Goal: Task Accomplishment & Management: Manage account settings

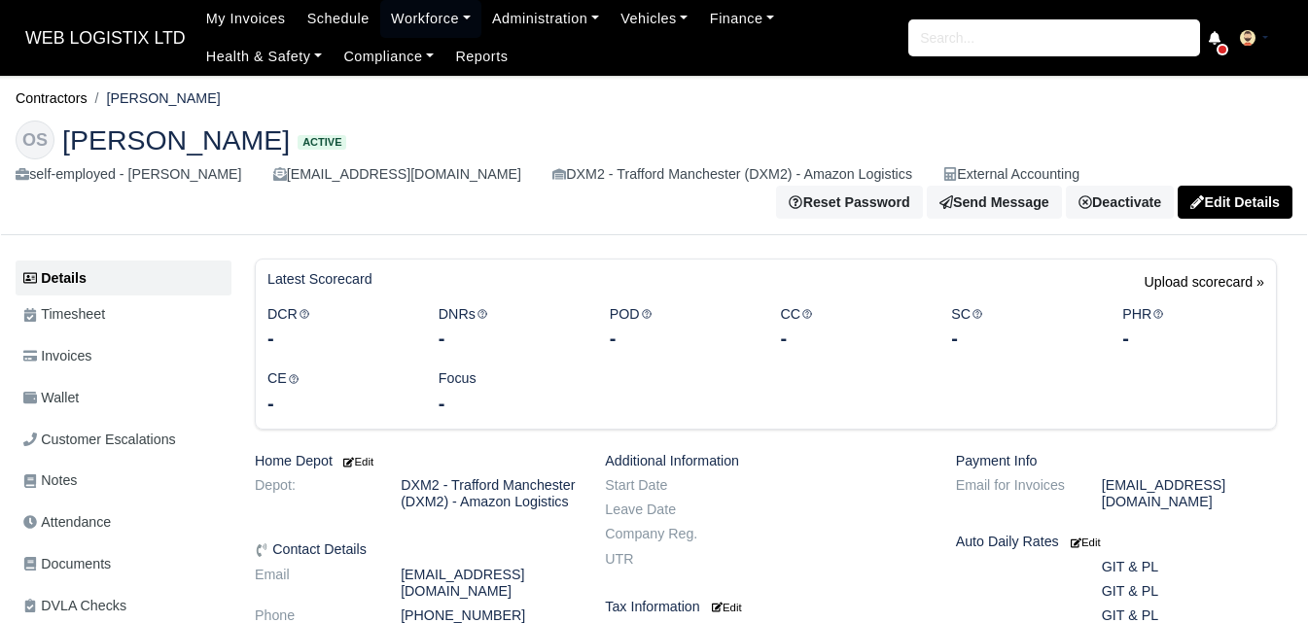
drag, startPoint x: 437, startPoint y: 203, endPoint x: 434, endPoint y: 182, distance: 21.6
drag, startPoint x: 434, startPoint y: 182, endPoint x: 99, endPoint y: 399, distance: 398.7
click at [99, 399] on link "Wallet" at bounding box center [124, 398] width 216 height 38
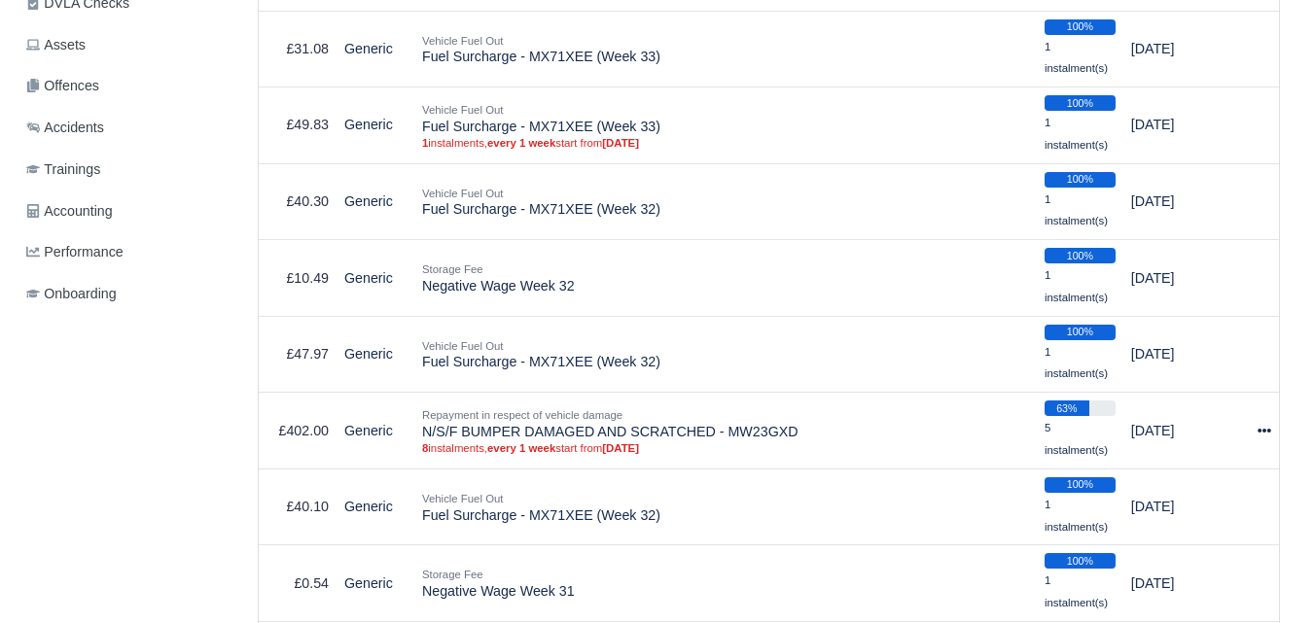
scroll to position [618, 0]
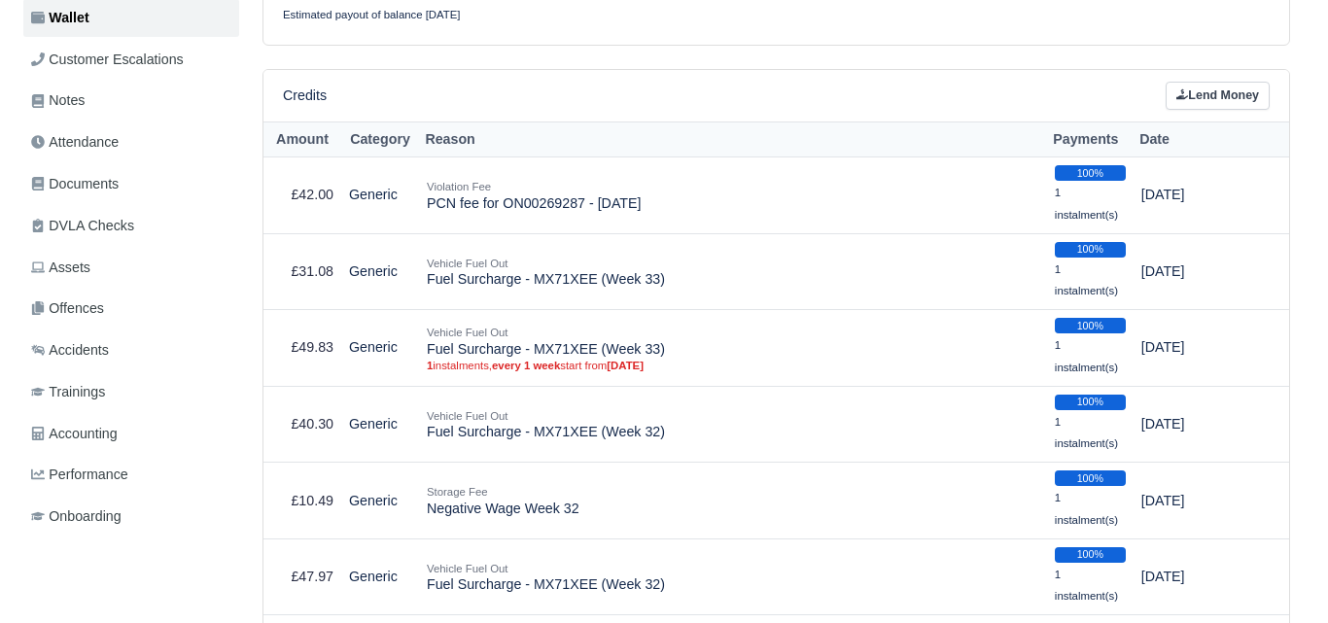
scroll to position [444, 0]
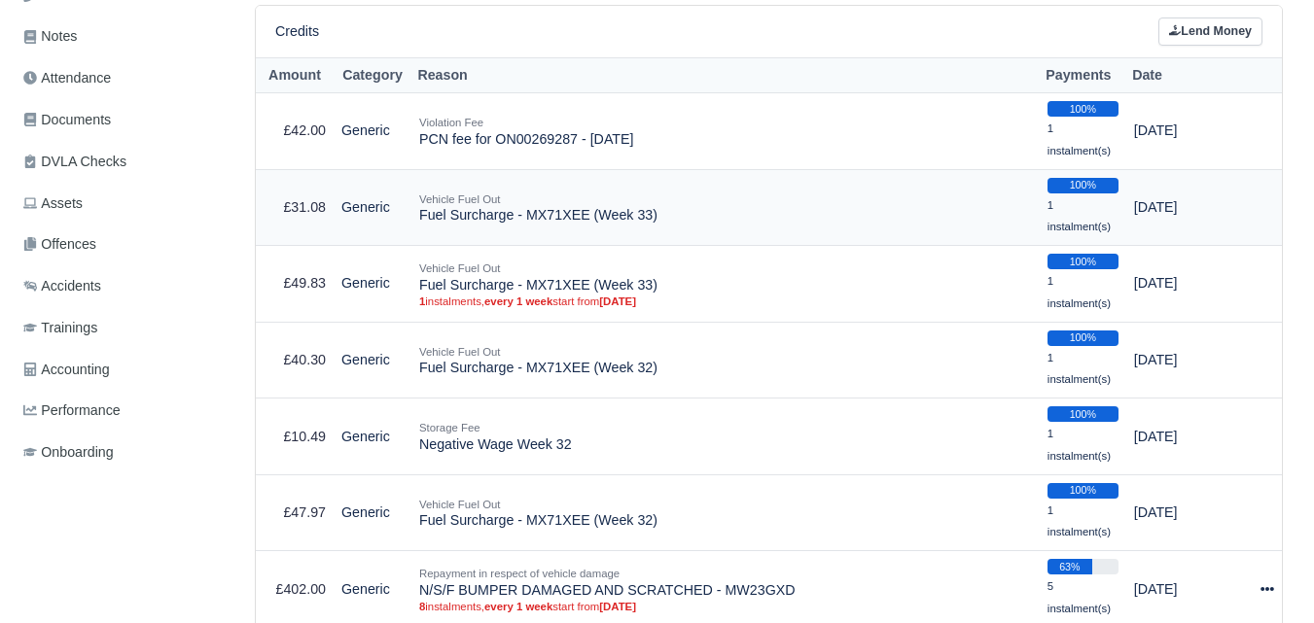
drag, startPoint x: 419, startPoint y: 219, endPoint x: 580, endPoint y: 225, distance: 160.6
click at [580, 225] on td "Vehicle Fuel Out Fuel Surcharge - MX71XEE (Week 33)" at bounding box center [725, 207] width 628 height 77
copy td "Fuel Surcharge - MX71XEE"
click at [1242, 29] on link "Lend Money" at bounding box center [1210, 32] width 104 height 28
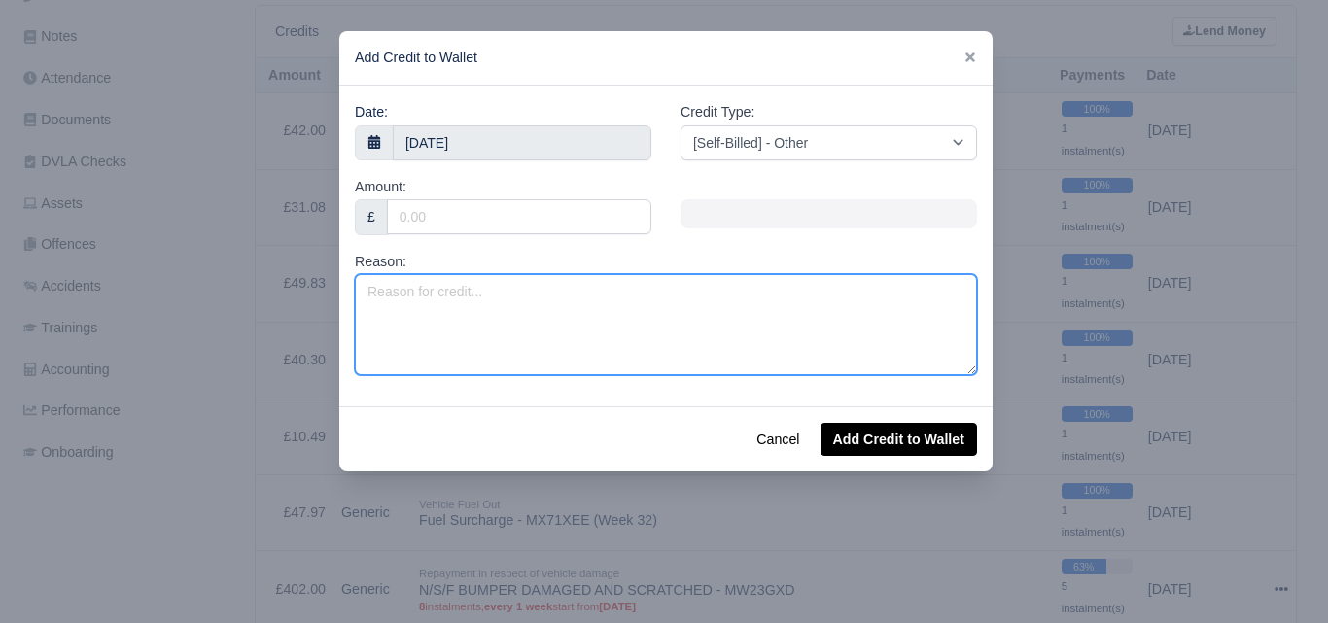
click at [517, 317] on textarea "Reason:" at bounding box center [666, 324] width 622 height 101
paste textarea "Fuel Surcharge - MX71XEE"
drag, startPoint x: 696, startPoint y: 318, endPoint x: 646, endPoint y: 284, distance: 61.0
click at [696, 318] on textarea "Fuel Surcharge - MX71XEE" at bounding box center [666, 324] width 622 height 101
type textarea "Fuel Surcharge - MX71XEE (Offhired)"
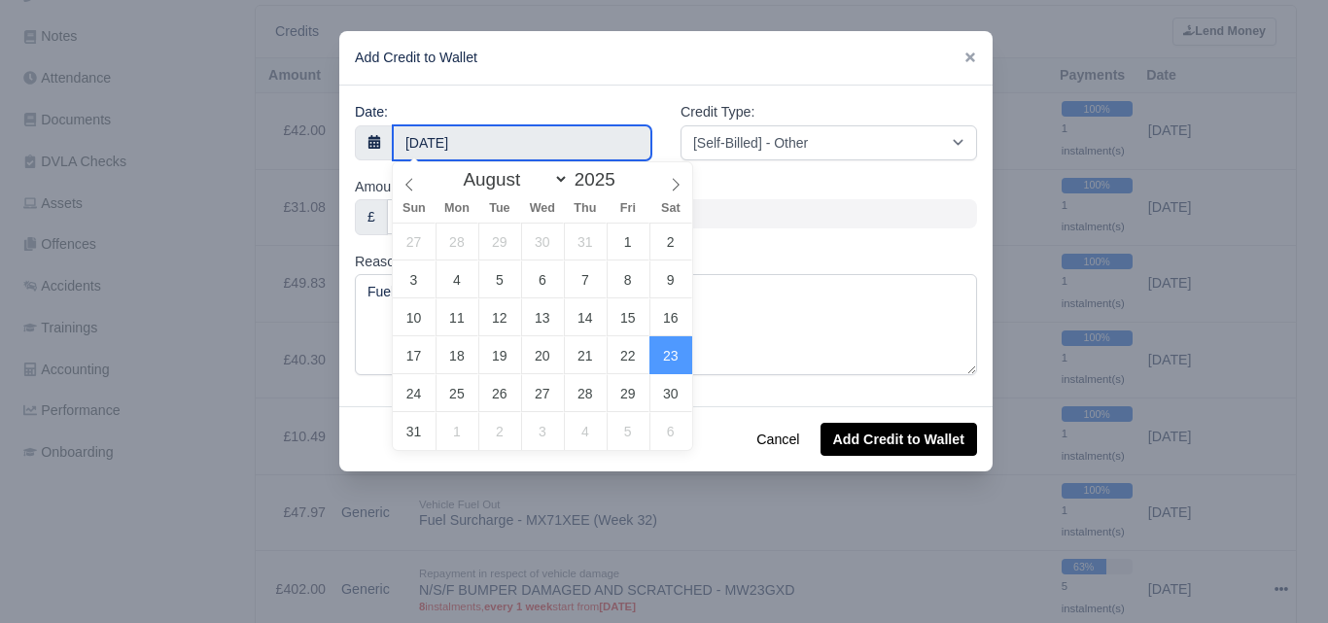
click at [535, 154] on input "23 August 2025" at bounding box center [522, 142] width 259 height 35
type input "22 August 2025"
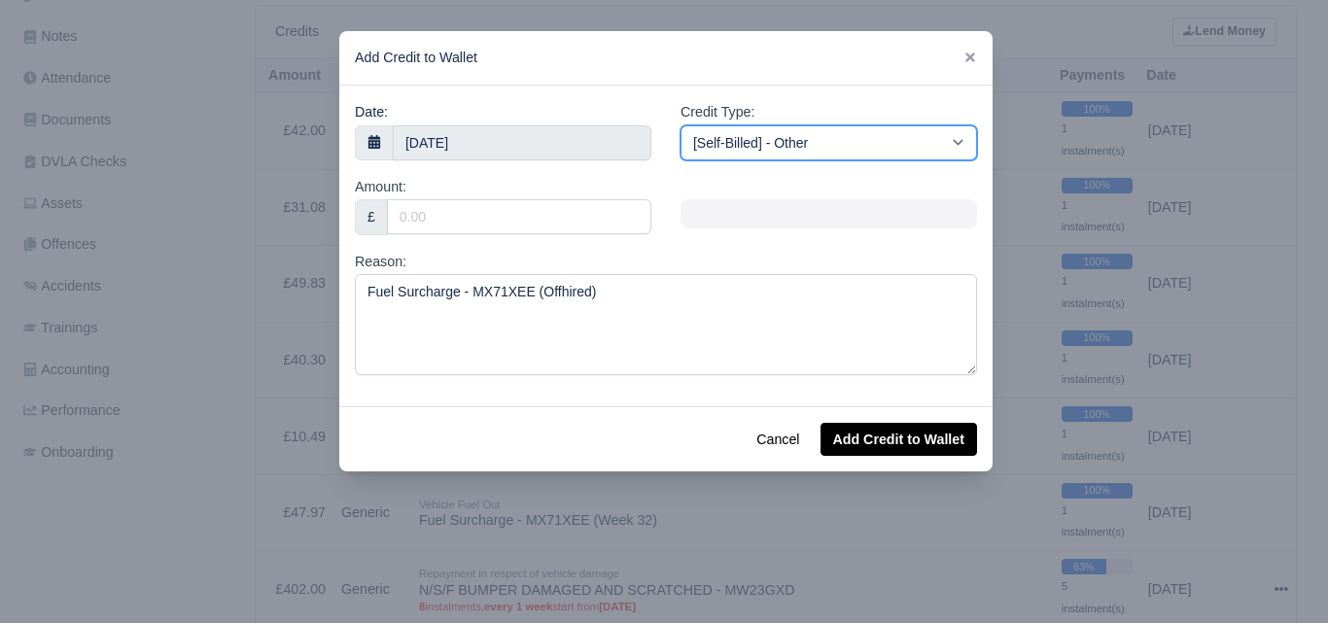
click at [827, 135] on select "[Self-Billed] - Other [Self-Billed] - Negative Invoice [Self-Billed] - Keychain…" at bounding box center [829, 142] width 297 height 35
select select "van_fuel_out"
click at [681, 125] on select "[Self-Billed] - Other [Self-Billed] - Negative Invoice [Self-Billed] - Keychain…" at bounding box center [829, 142] width 297 height 35
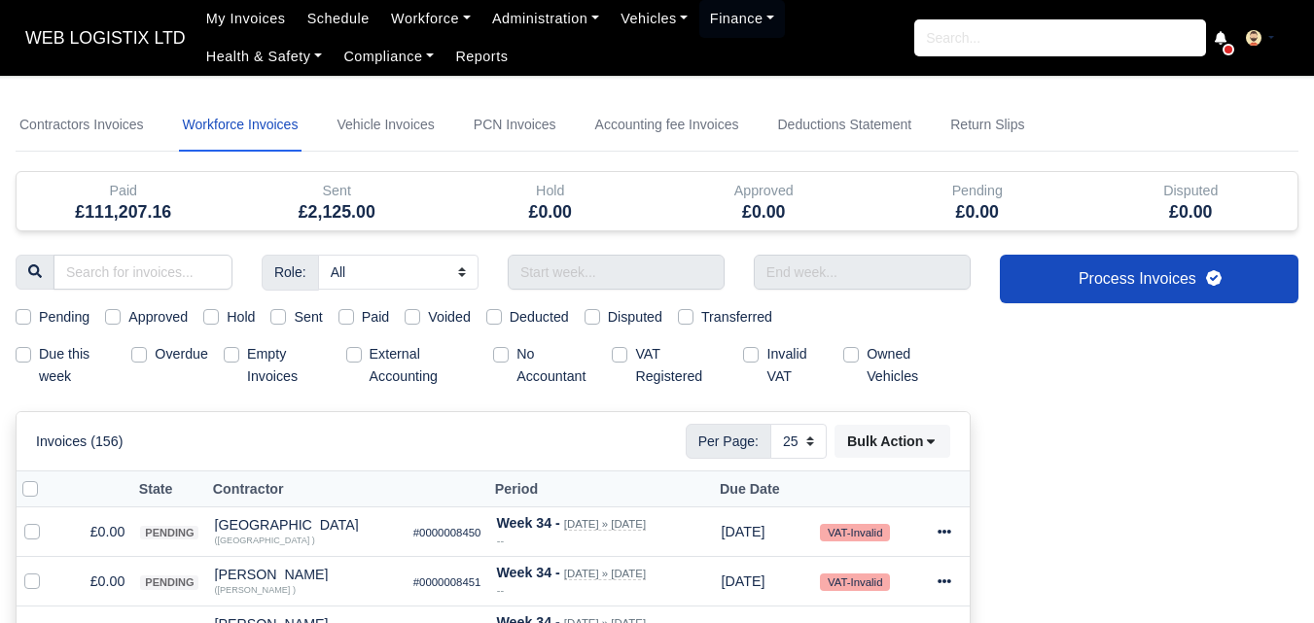
select select "25"
click at [359, 527] on icon at bounding box center [366, 525] width 14 height 14
click at [405, 446] on div "Invoices (156) Per Page: 10 25 50 Bulk Action Mark selected as: Pending Approve…" at bounding box center [493, 441] width 914 height 35
click at [405, 18] on link "Workforce" at bounding box center [430, 19] width 101 height 38
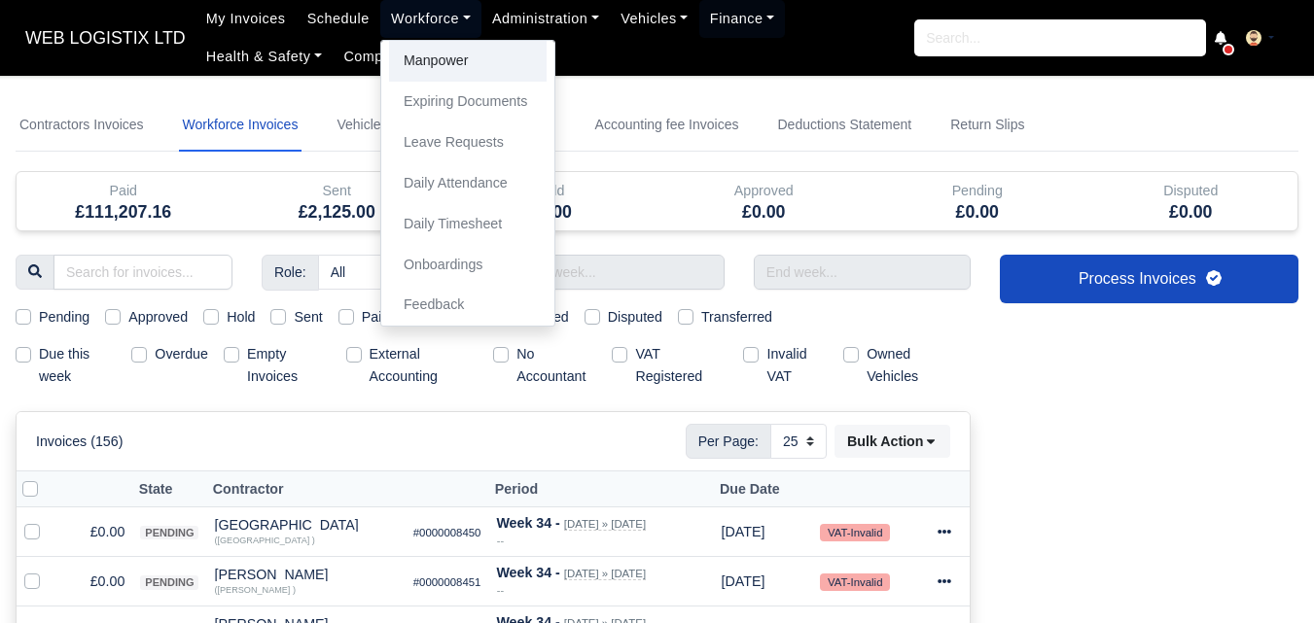
click at [401, 45] on link "Manpower" at bounding box center [468, 61] width 158 height 41
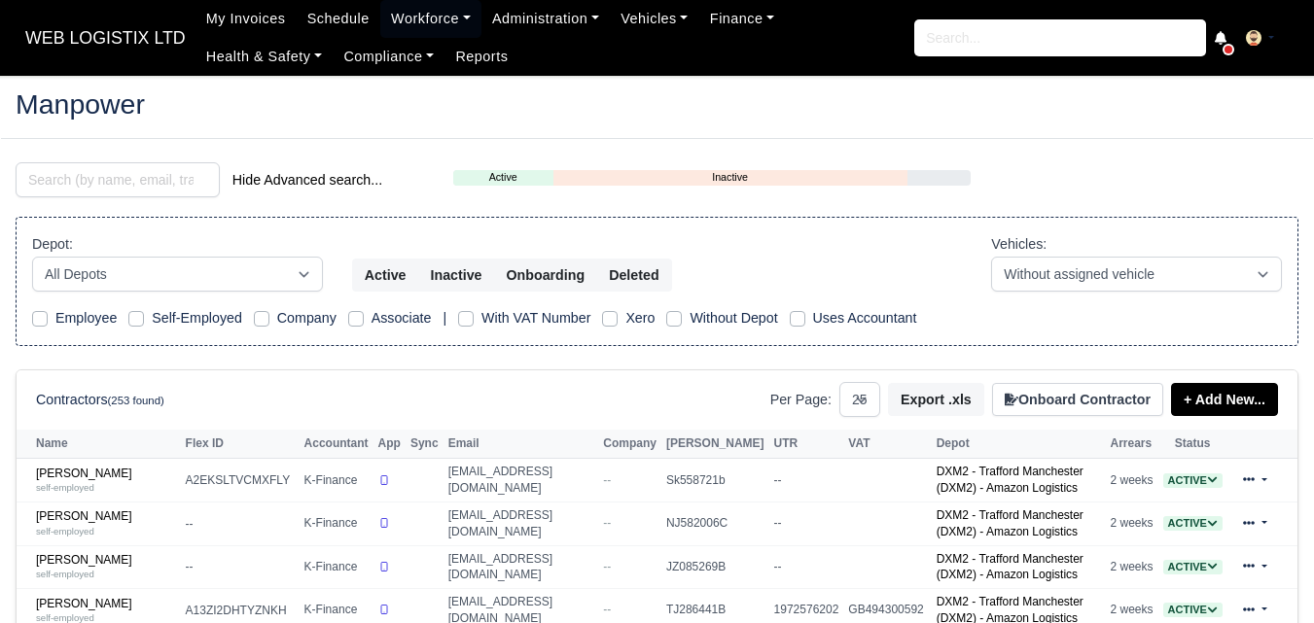
select select "25"
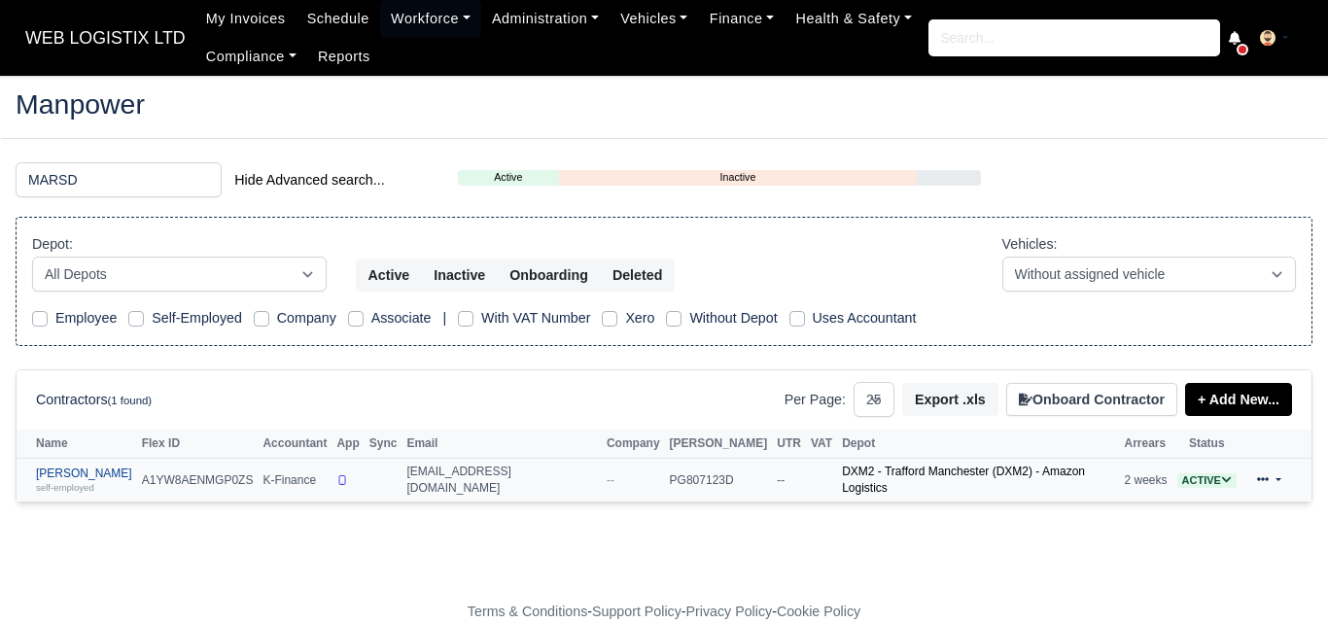
type input "MARSD"
click at [101, 473] on link "Ryan Thomas Marsden self-employed" at bounding box center [84, 481] width 96 height 28
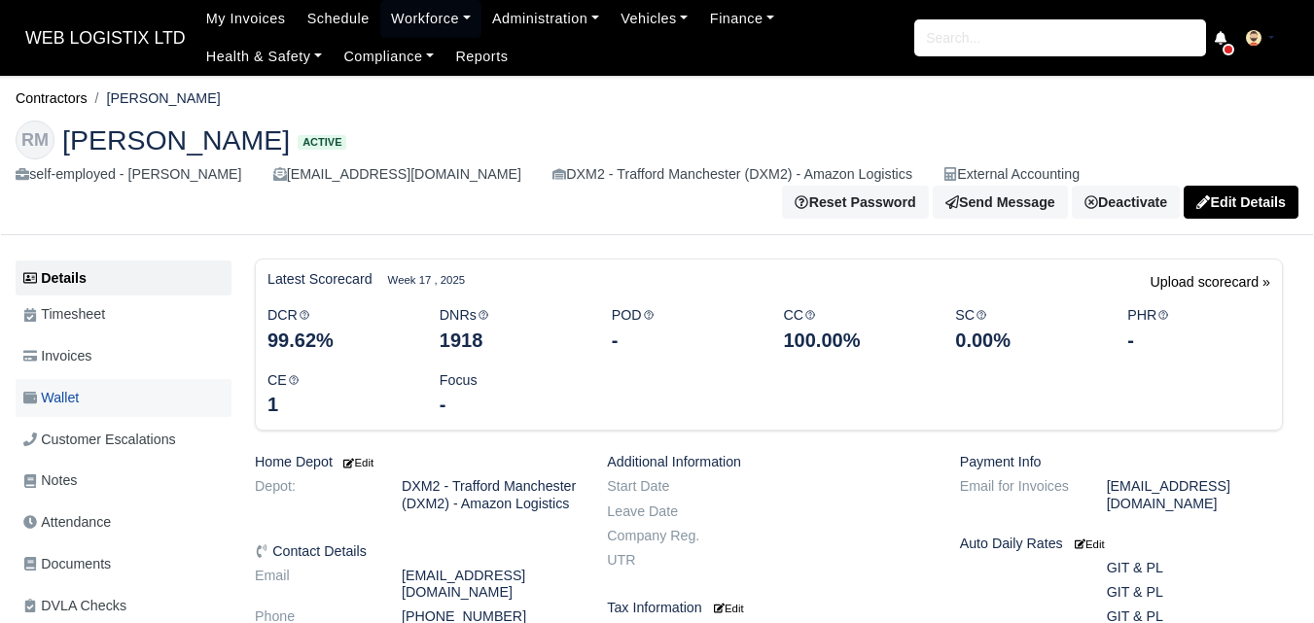
click at [92, 401] on link "Wallet" at bounding box center [124, 398] width 216 height 38
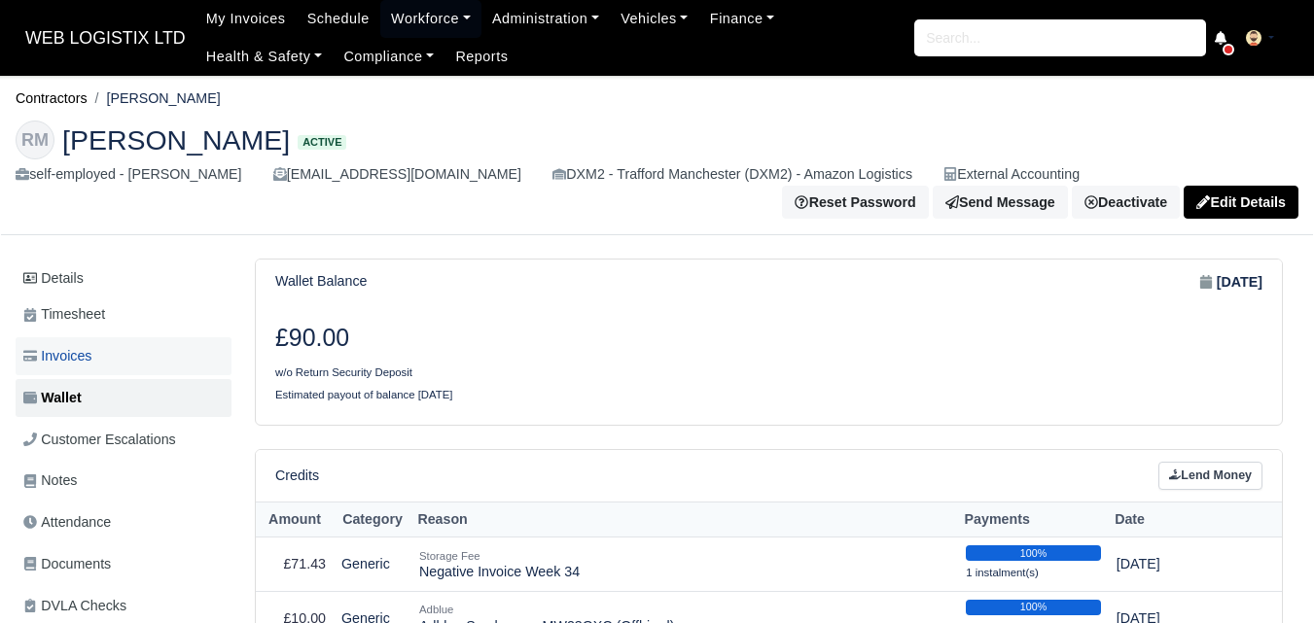
click at [67, 373] on link "Invoices" at bounding box center [124, 356] width 216 height 38
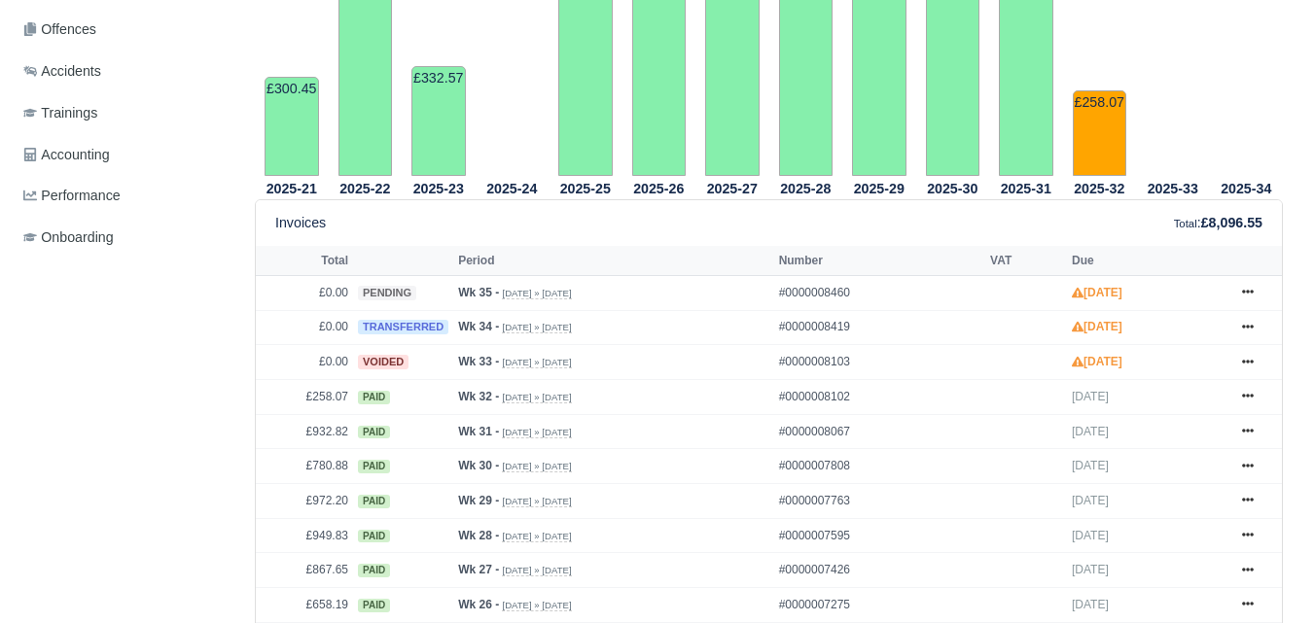
scroll to position [701, 0]
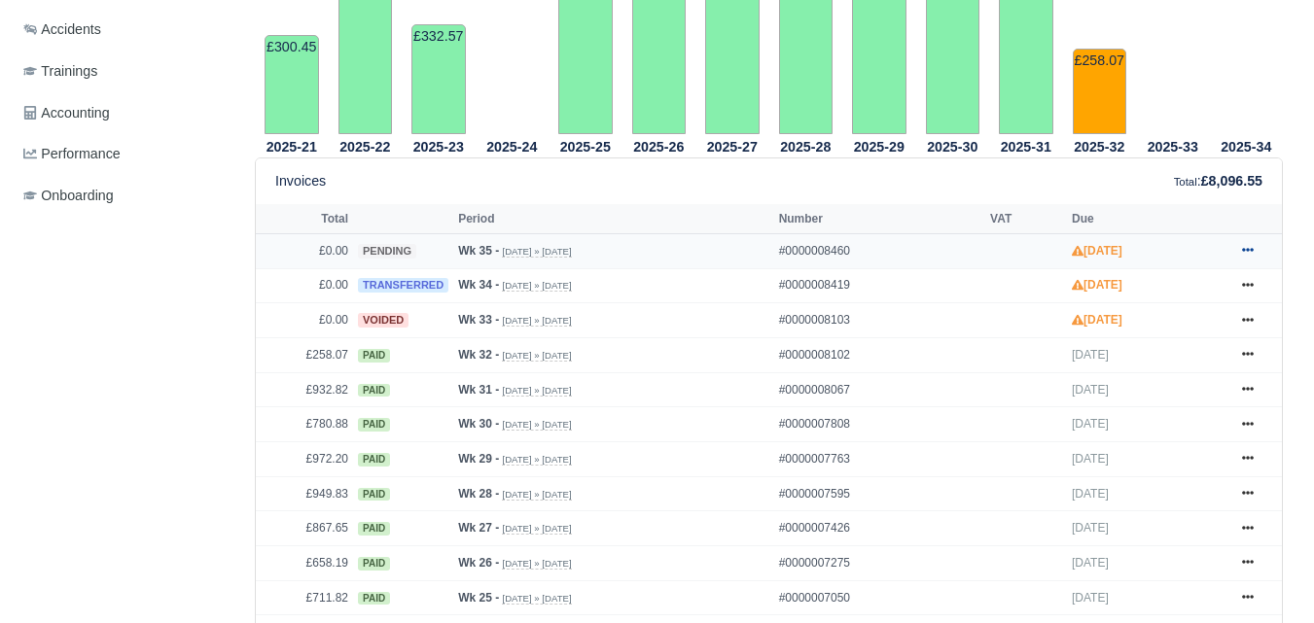
click at [1244, 256] on icon at bounding box center [1248, 250] width 12 height 12
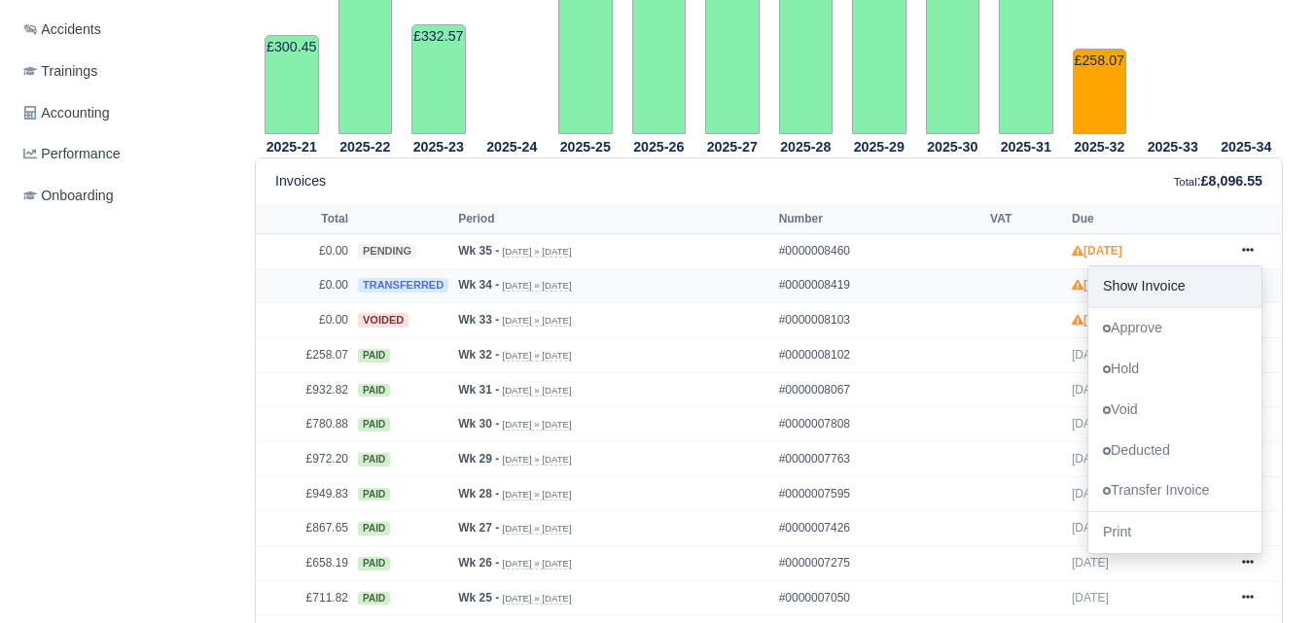
drag, startPoint x: 1200, startPoint y: 283, endPoint x: 1102, endPoint y: 294, distance: 98.8
click at [1102, 294] on link "Show Invoice" at bounding box center [1174, 286] width 173 height 41
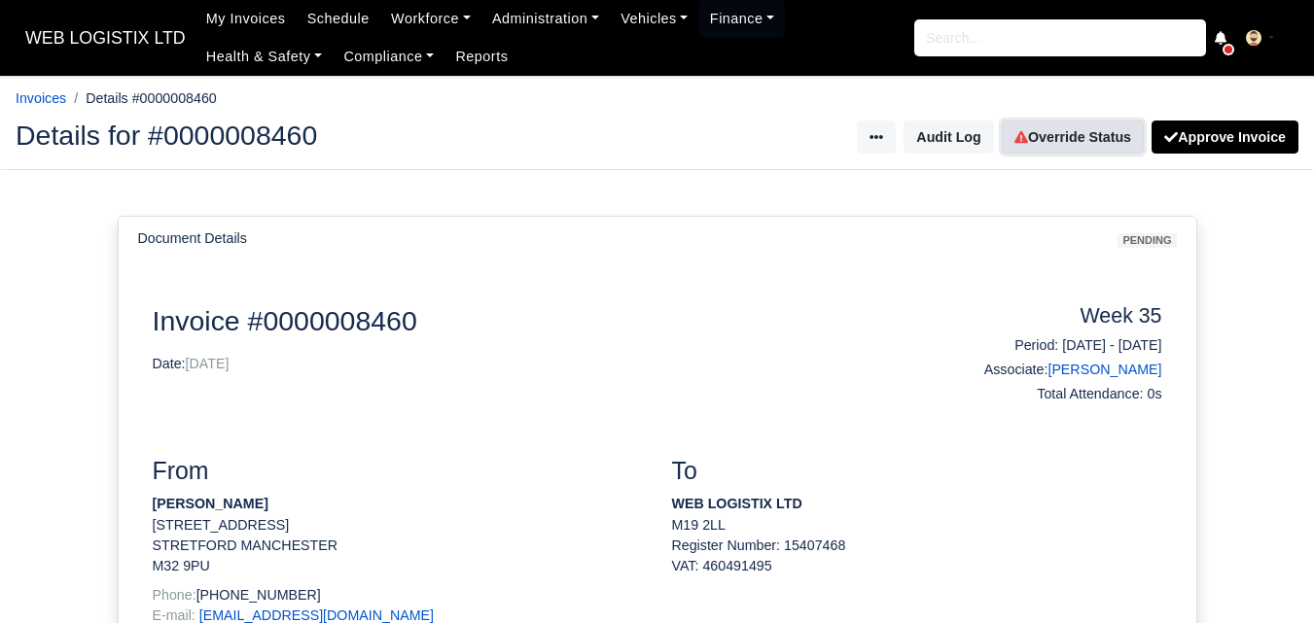
click at [1059, 131] on link "Override Status" at bounding box center [1073, 137] width 142 height 33
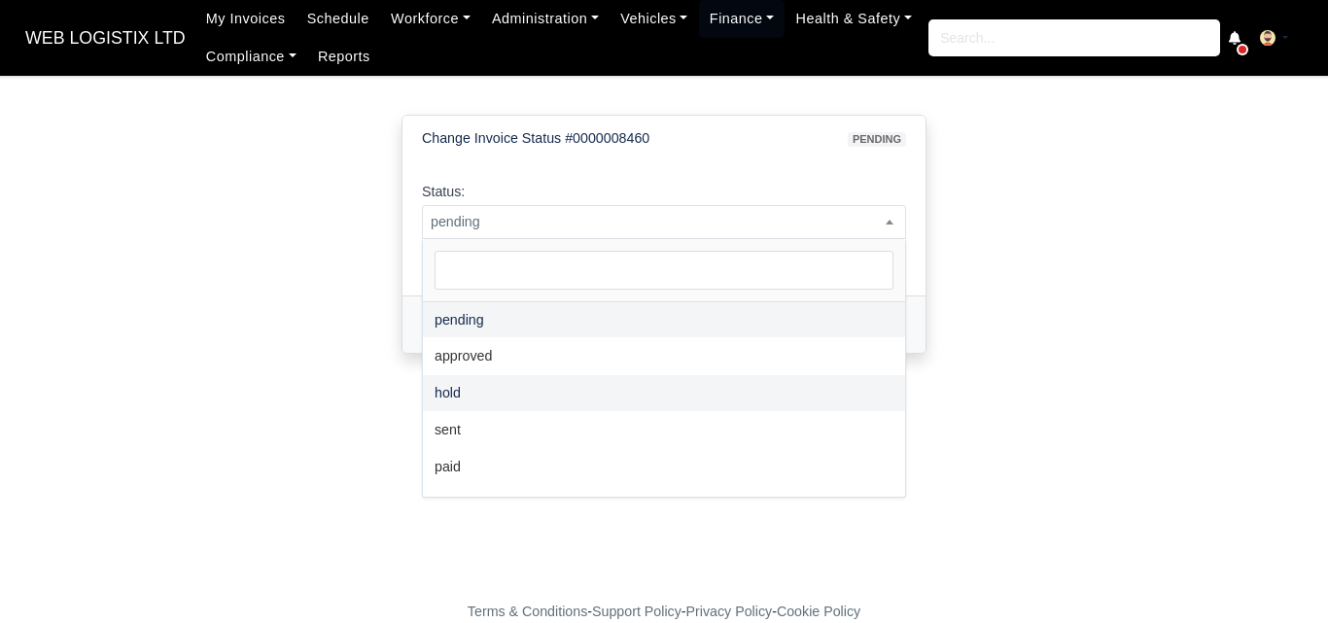
select select "hold"
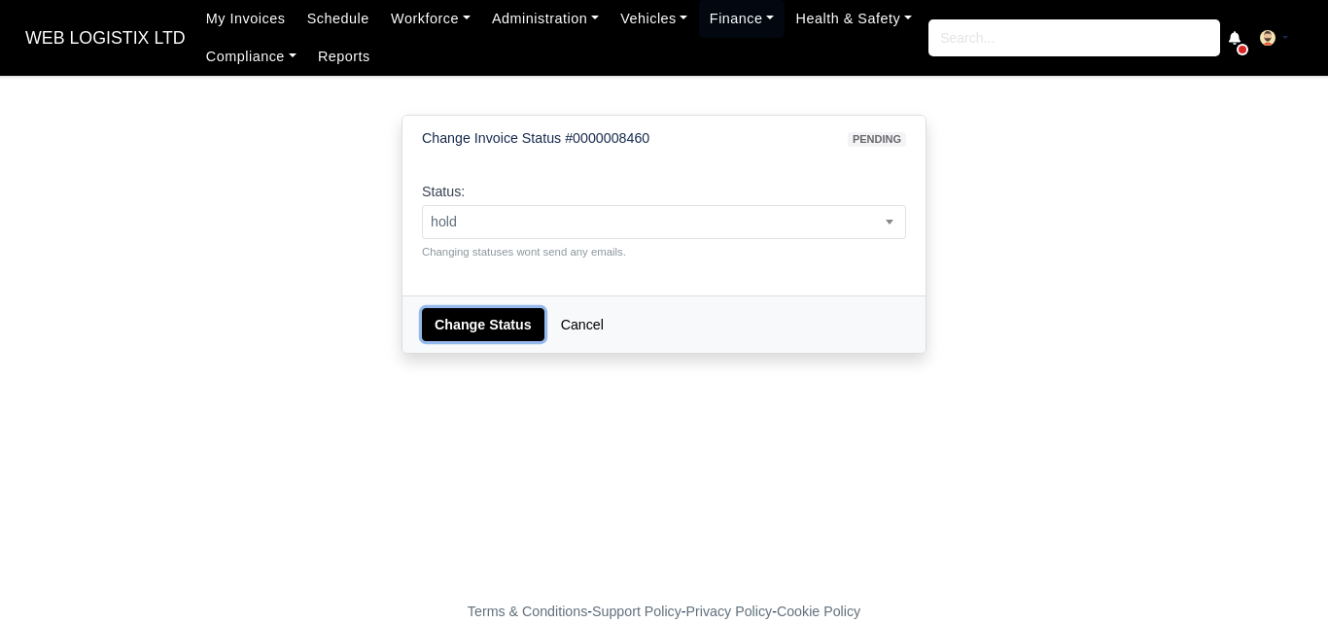
click at [458, 331] on button "Change Status" at bounding box center [483, 324] width 123 height 33
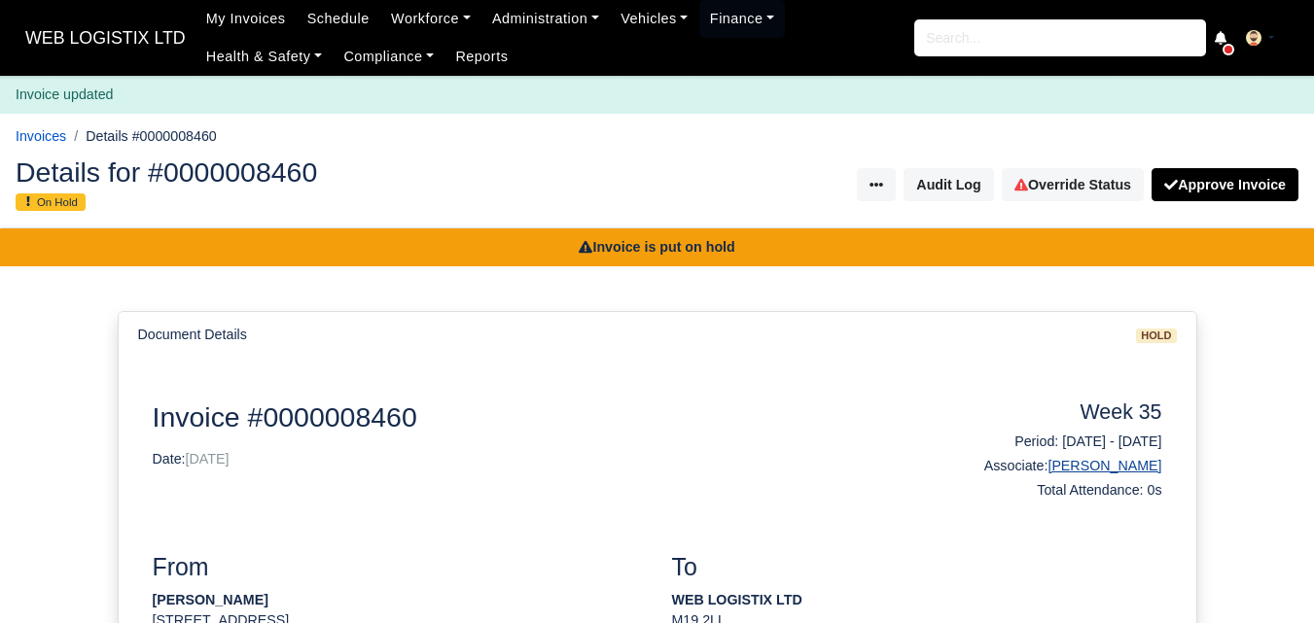
click at [1095, 471] on link "[PERSON_NAME]" at bounding box center [1104, 466] width 114 height 16
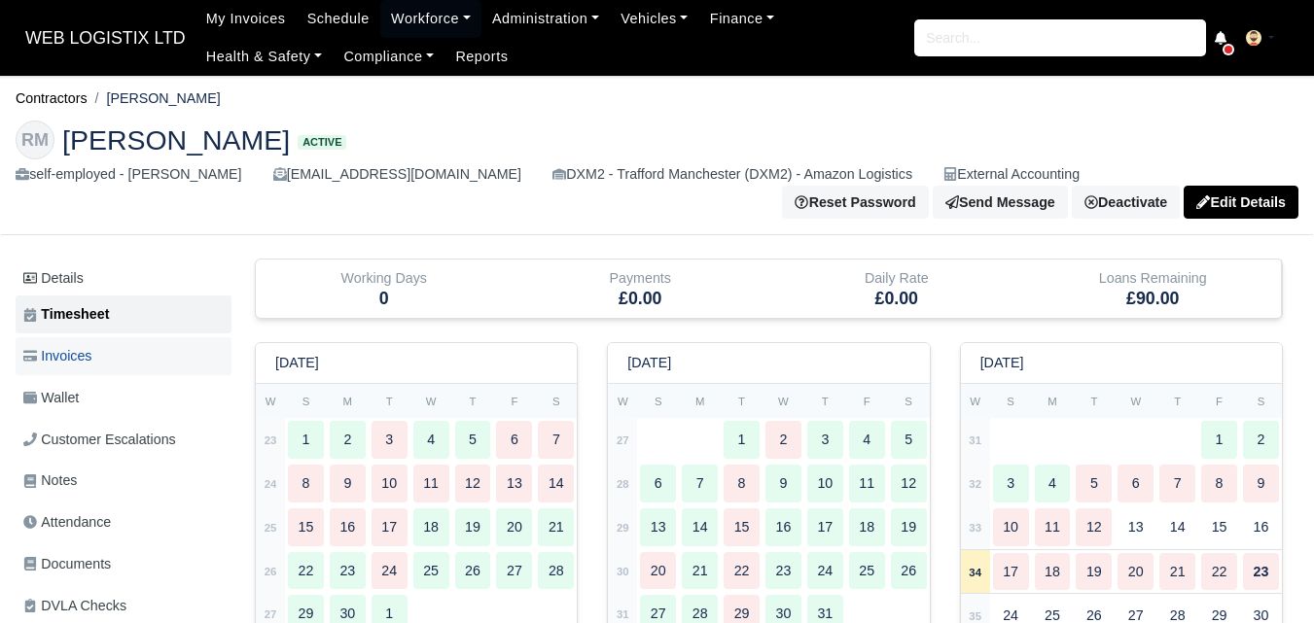
click at [63, 360] on span "Invoices" at bounding box center [57, 356] width 68 height 22
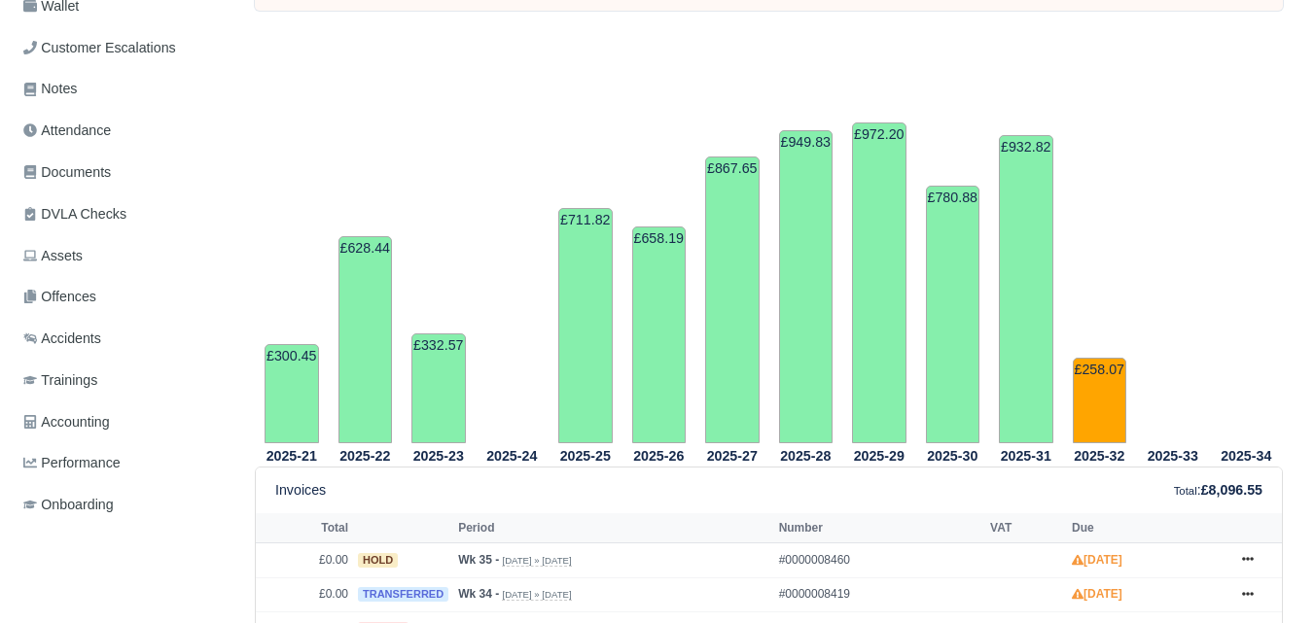
scroll to position [478, 0]
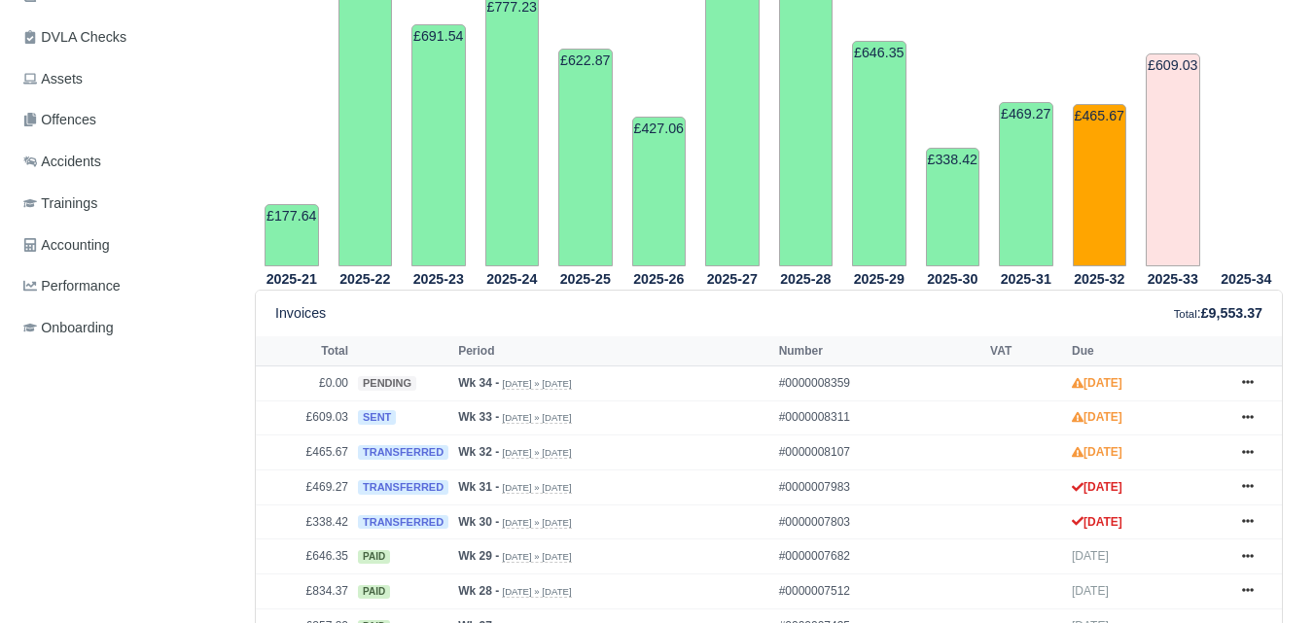
scroll to position [584, 0]
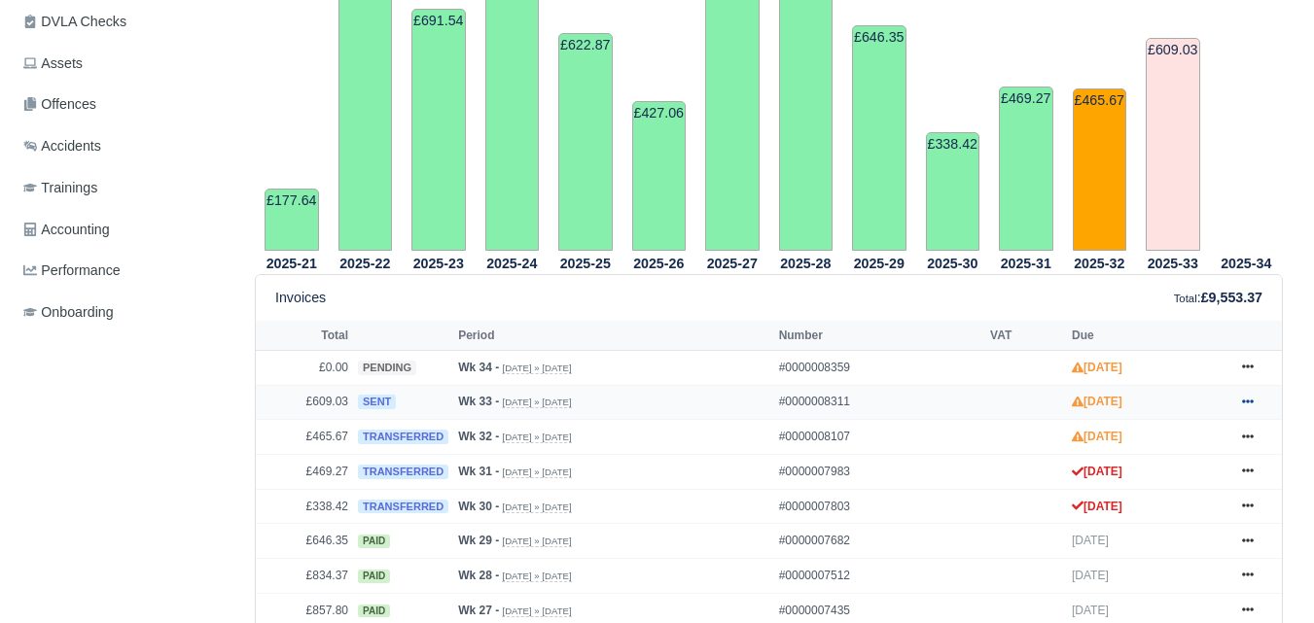
click at [1249, 400] on icon at bounding box center [1248, 402] width 12 height 12
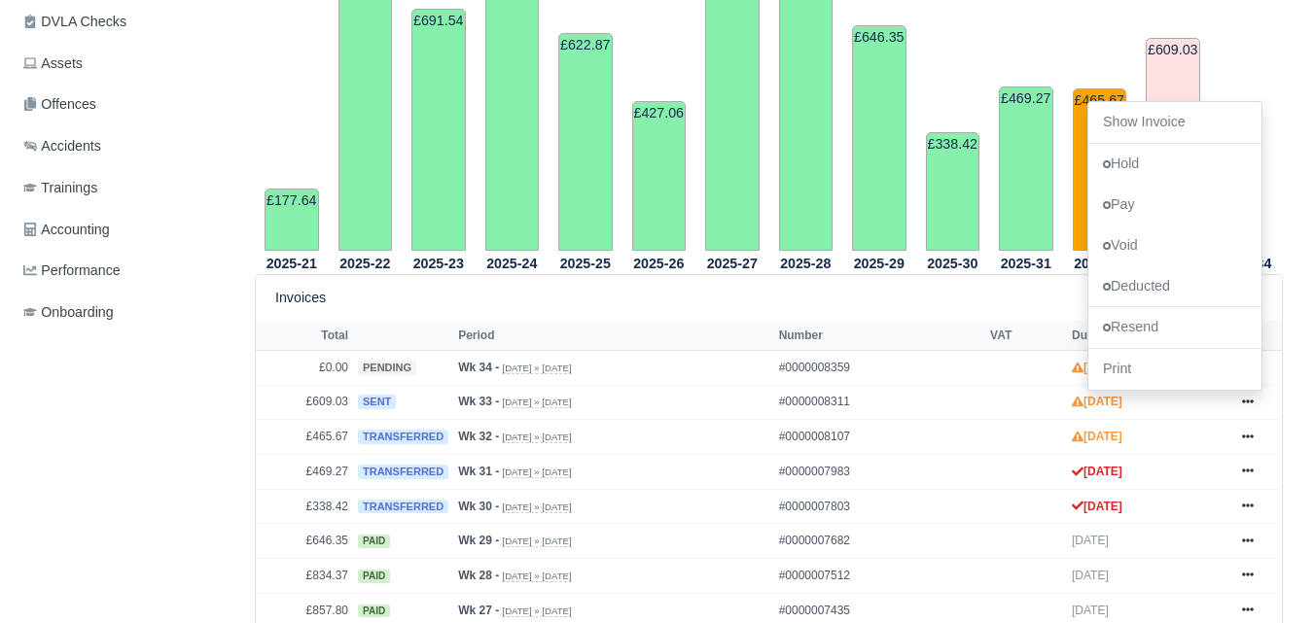
click at [718, 298] on div "Invoices Total : £9,553.37" at bounding box center [768, 298] width 987 height 22
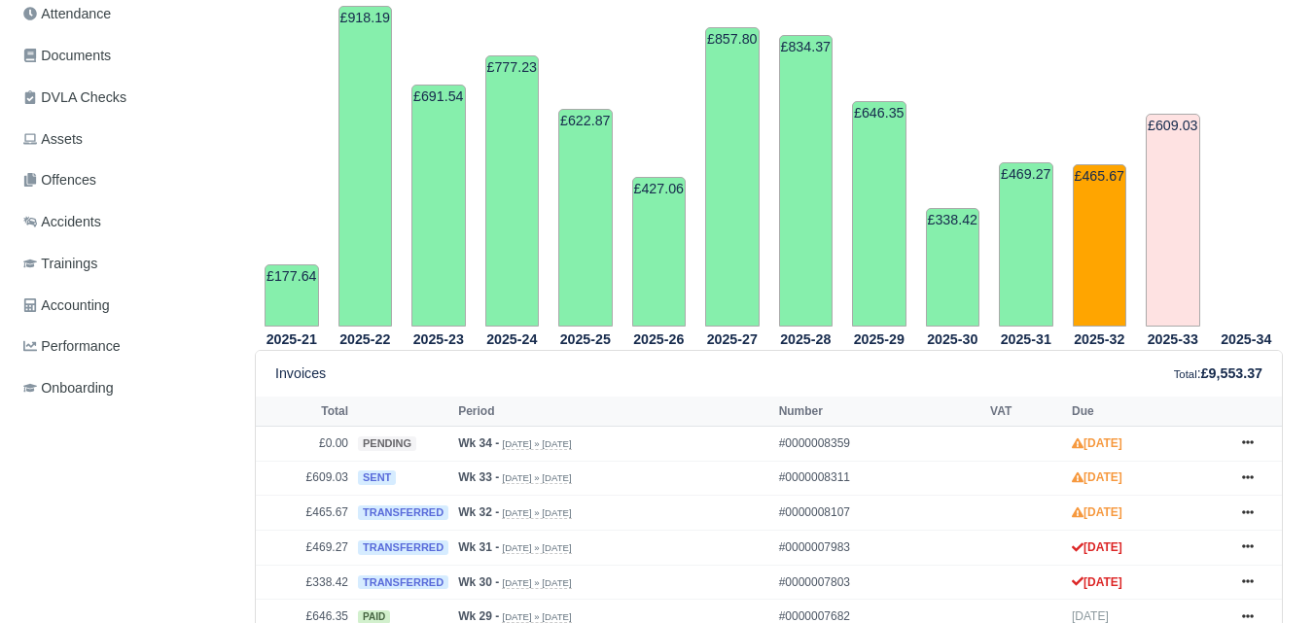
scroll to position [497, 0]
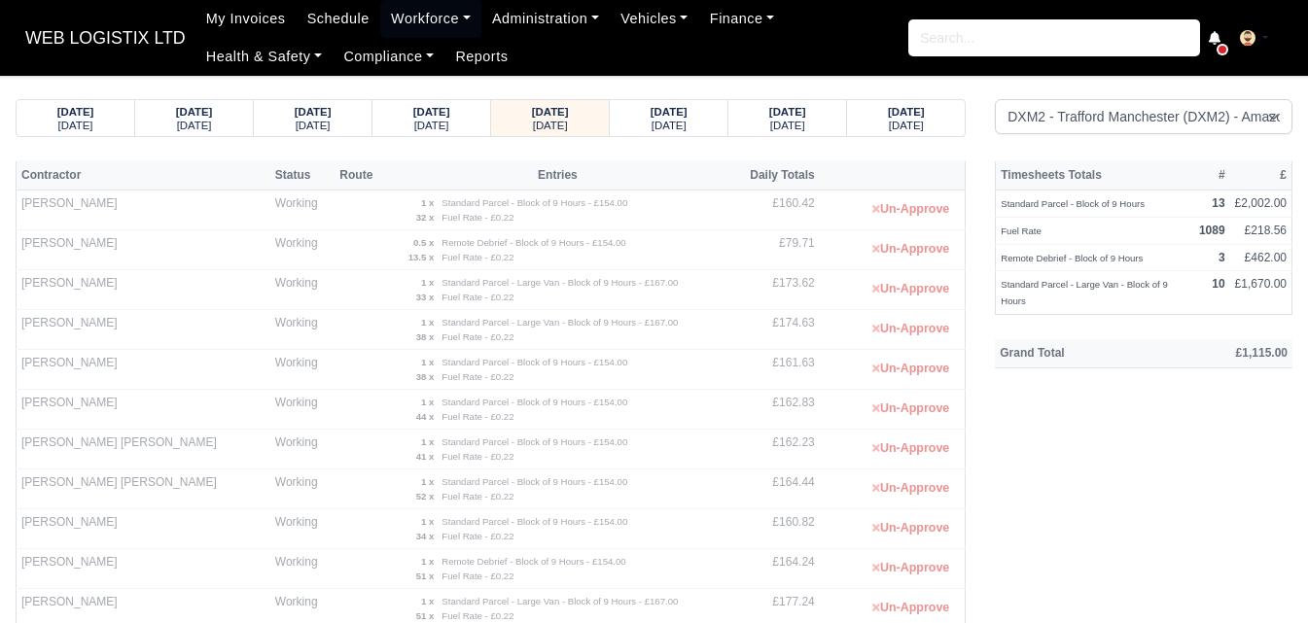
select select "1"
